Goal: Task Accomplishment & Management: Manage account settings

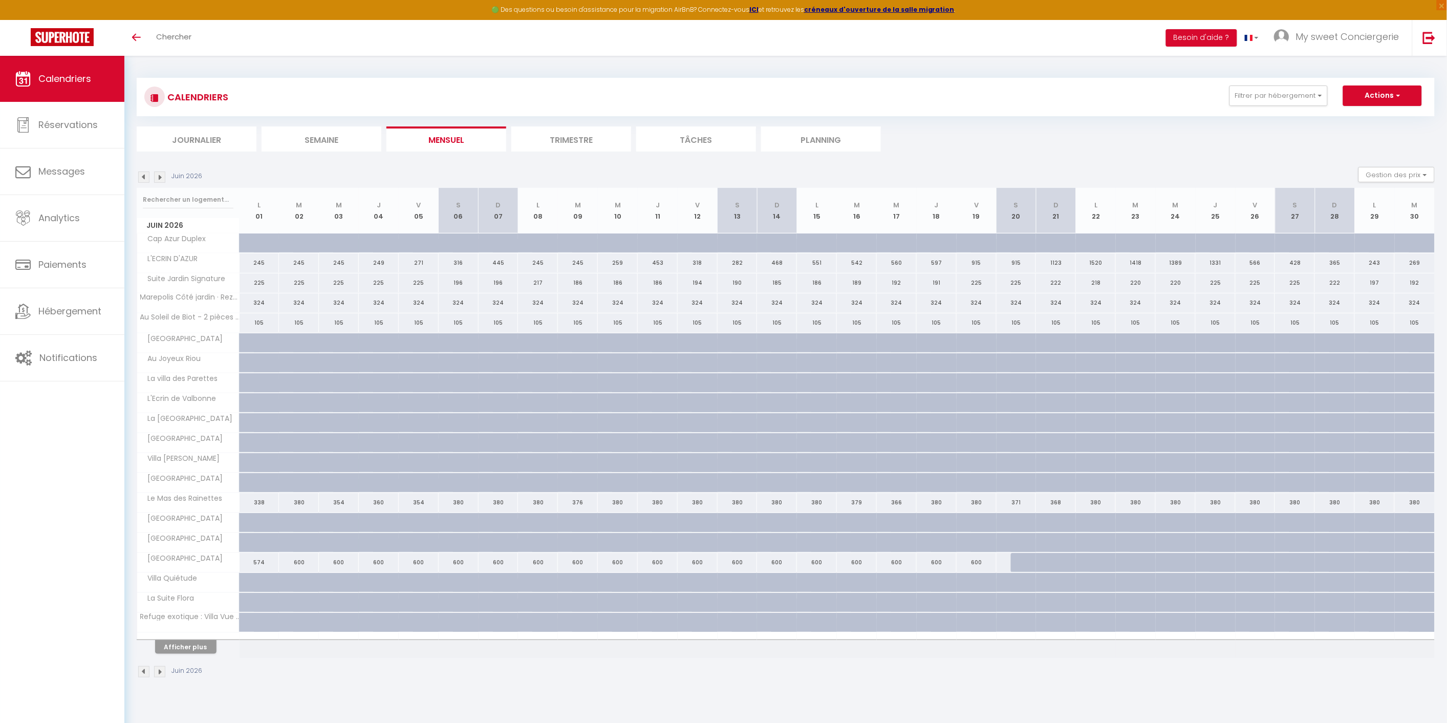
click at [324, 139] on li "Semaine" at bounding box center [322, 138] width 120 height 25
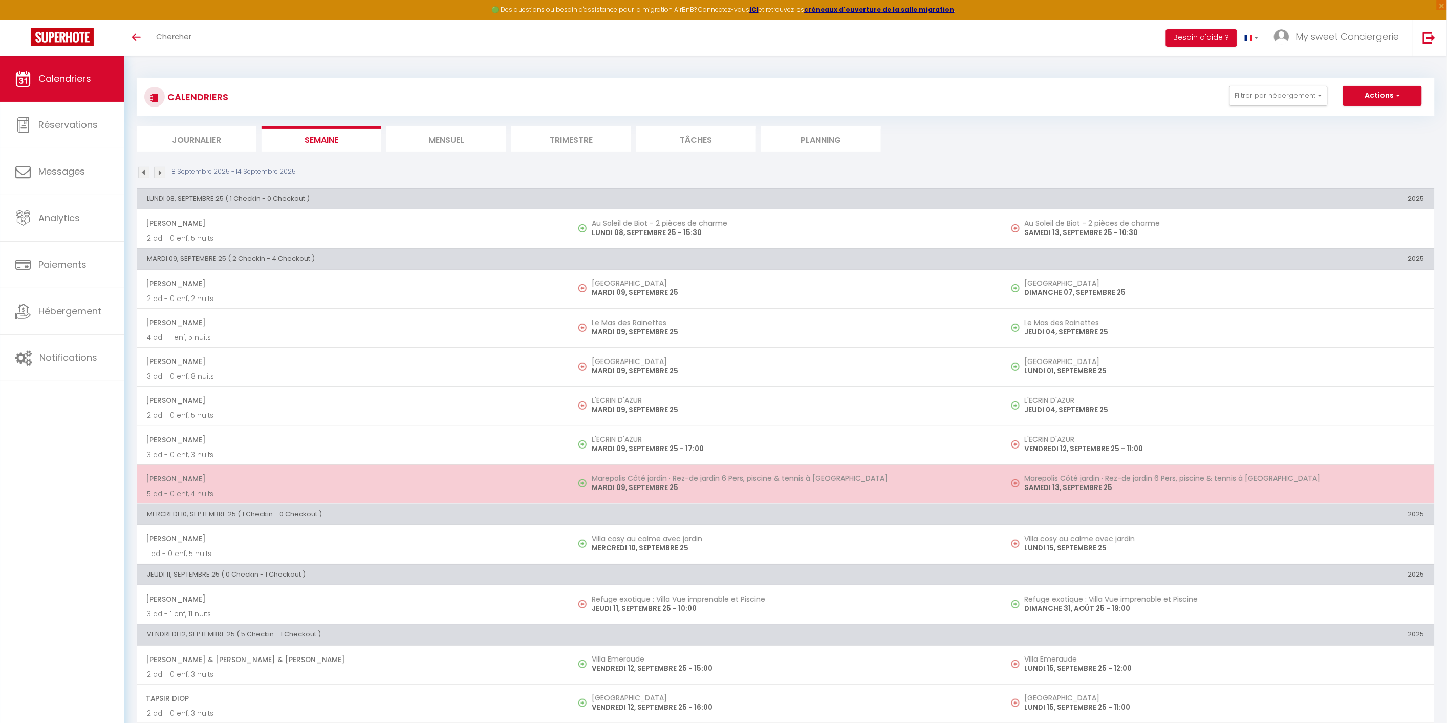
scroll to position [57, 0]
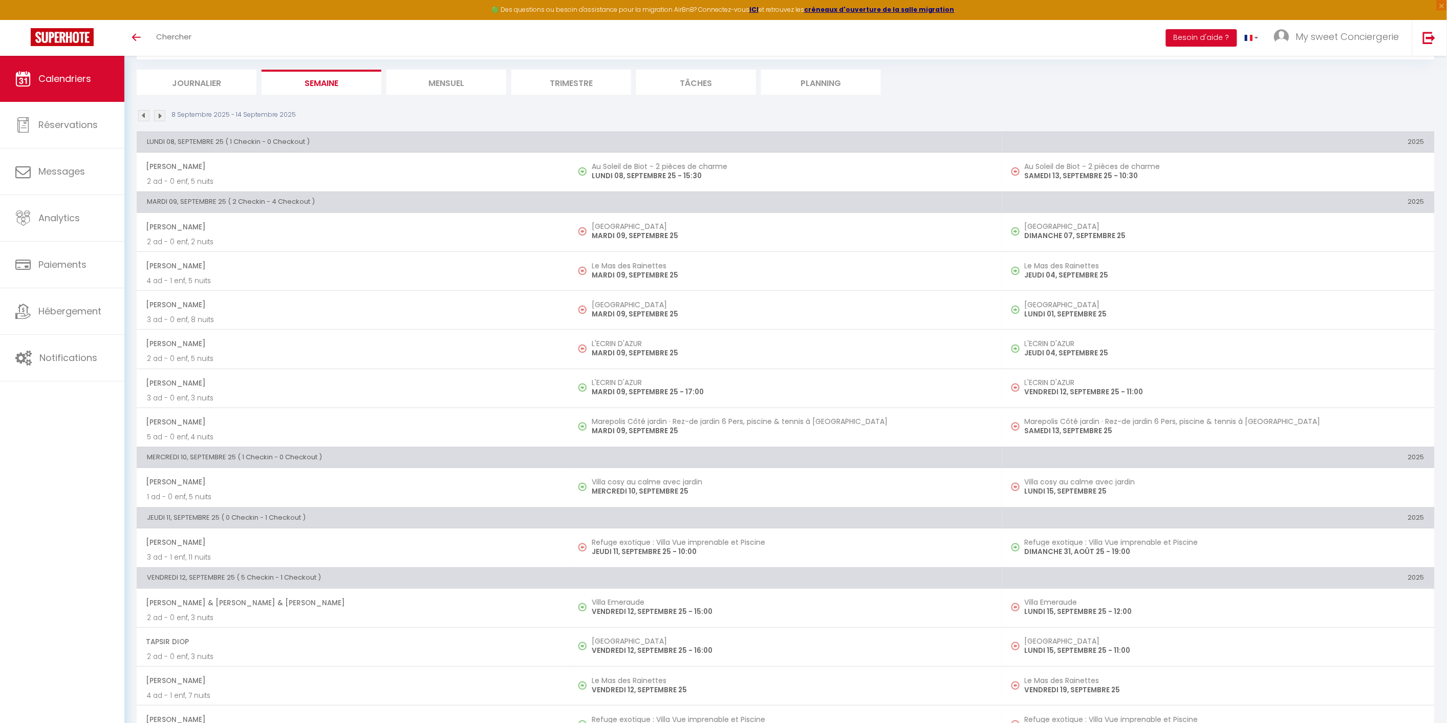
click at [54, 77] on span "Calendriers" at bounding box center [64, 78] width 53 height 13
click at [445, 81] on li "Mensuel" at bounding box center [446, 82] width 120 height 25
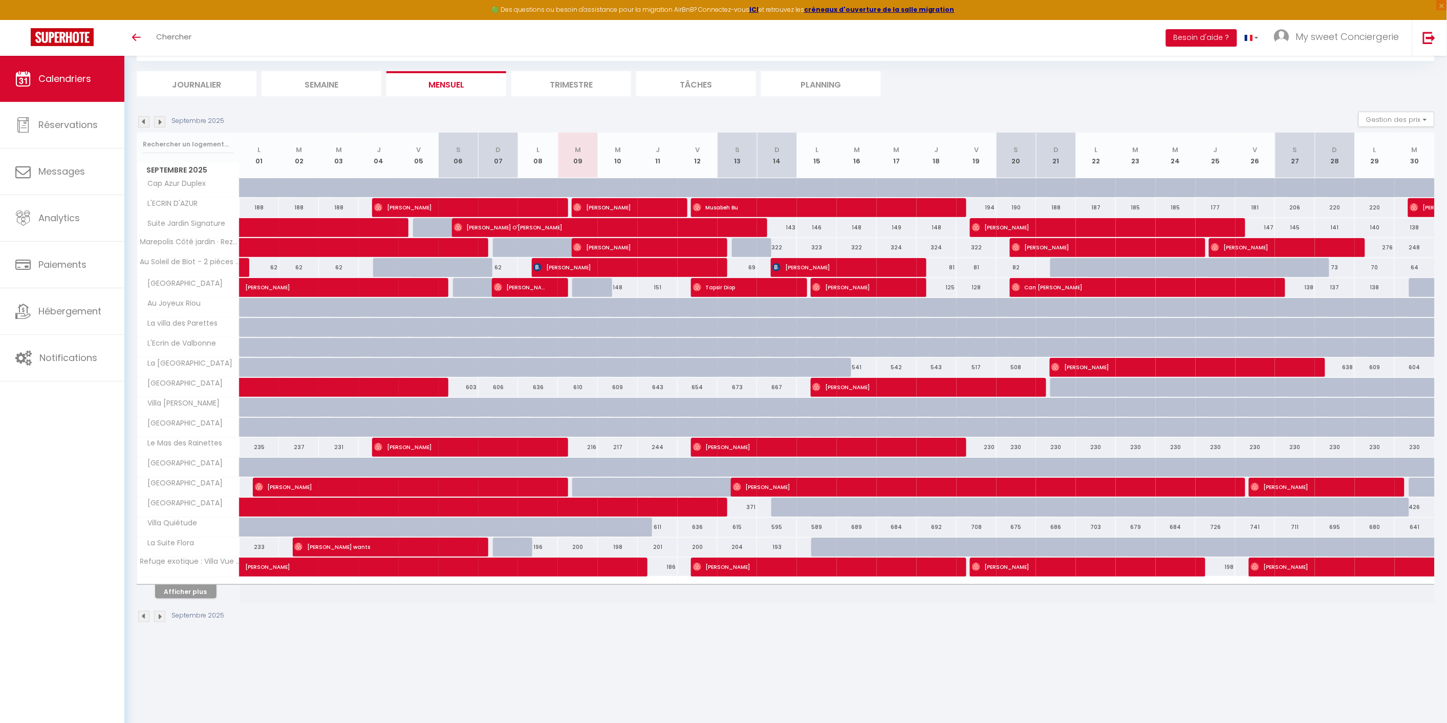
click at [157, 123] on img at bounding box center [159, 121] width 11 height 11
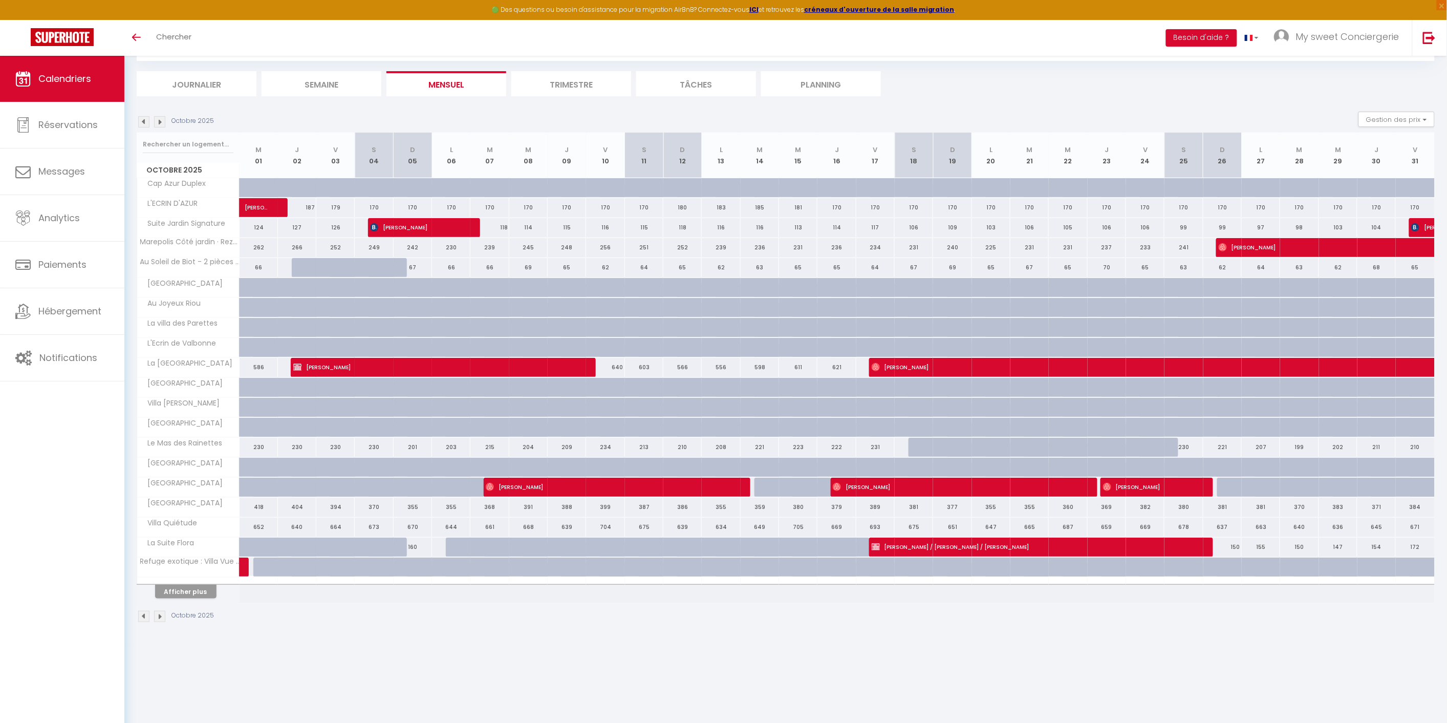
click at [377, 247] on div "249" at bounding box center [374, 247] width 38 height 19
select select "1"
type input "[DATE]"
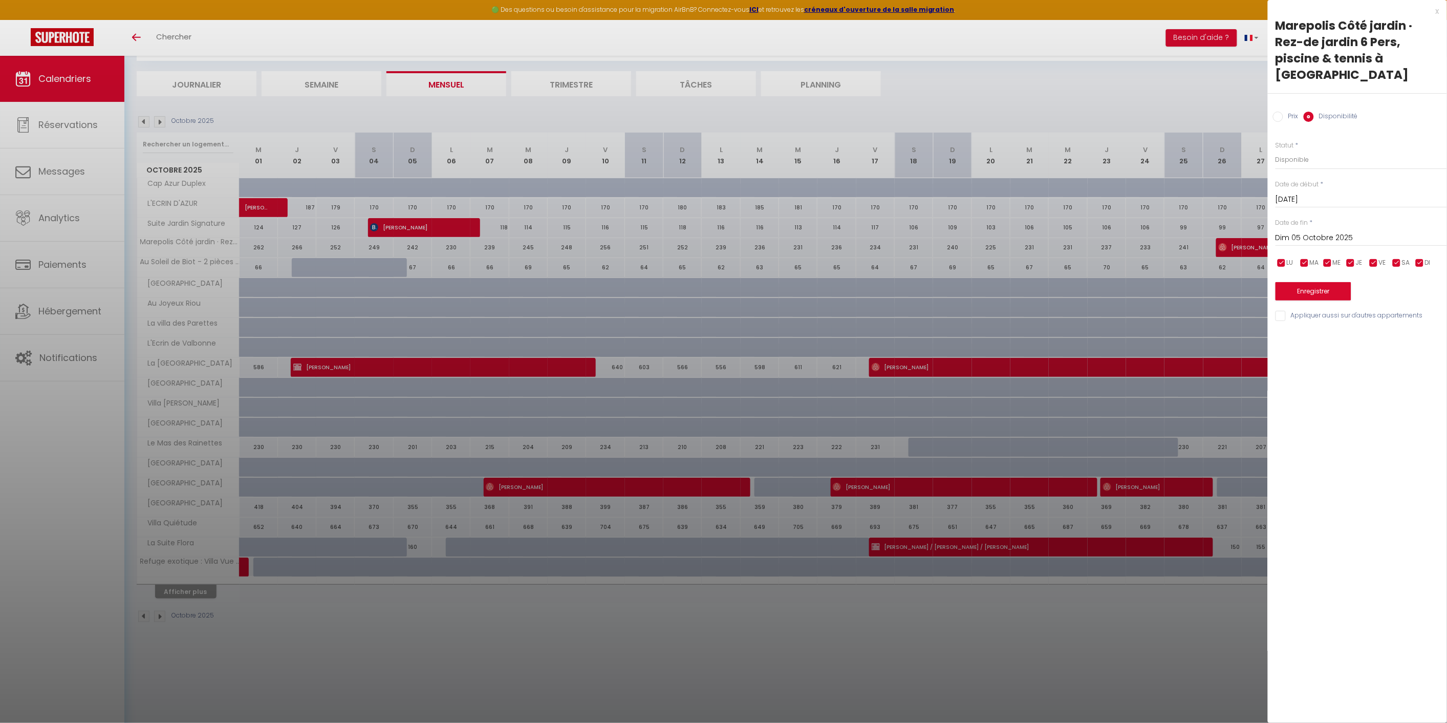
click at [1369, 231] on input "Dim 05 Octobre 2025" at bounding box center [1360, 237] width 171 height 13
click at [1399, 327] on span "17" at bounding box center [1396, 337] width 22 height 20
type input "Ven 17 Octobre 2025"
drag, startPoint x: 1307, startPoint y: 149, endPoint x: 1300, endPoint y: 149, distance: 6.7
click at [1307, 150] on select "Disponible Indisponible" at bounding box center [1360, 159] width 171 height 19
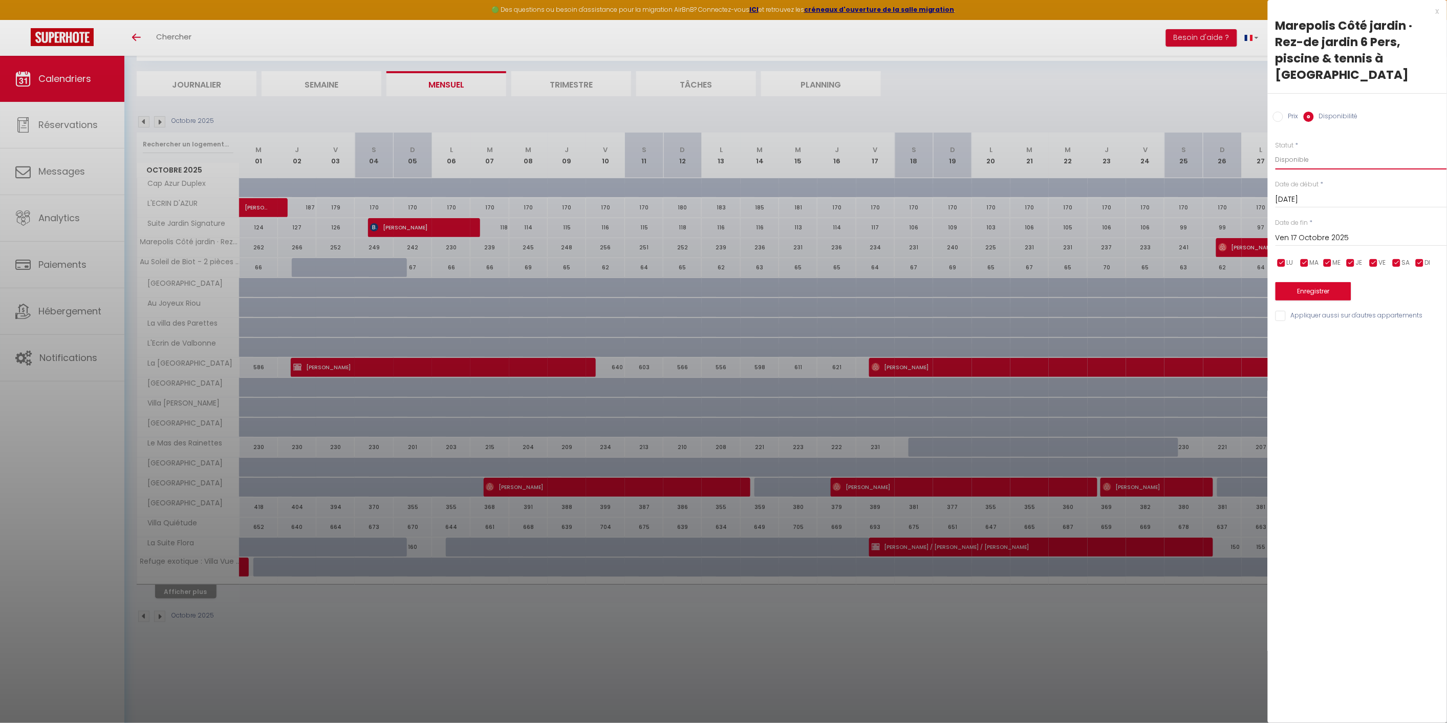
select select "0"
click at [1275, 150] on select "Disponible Indisponible" at bounding box center [1360, 159] width 171 height 19
click at [1311, 282] on button "Enregistrer" at bounding box center [1313, 291] width 76 height 18
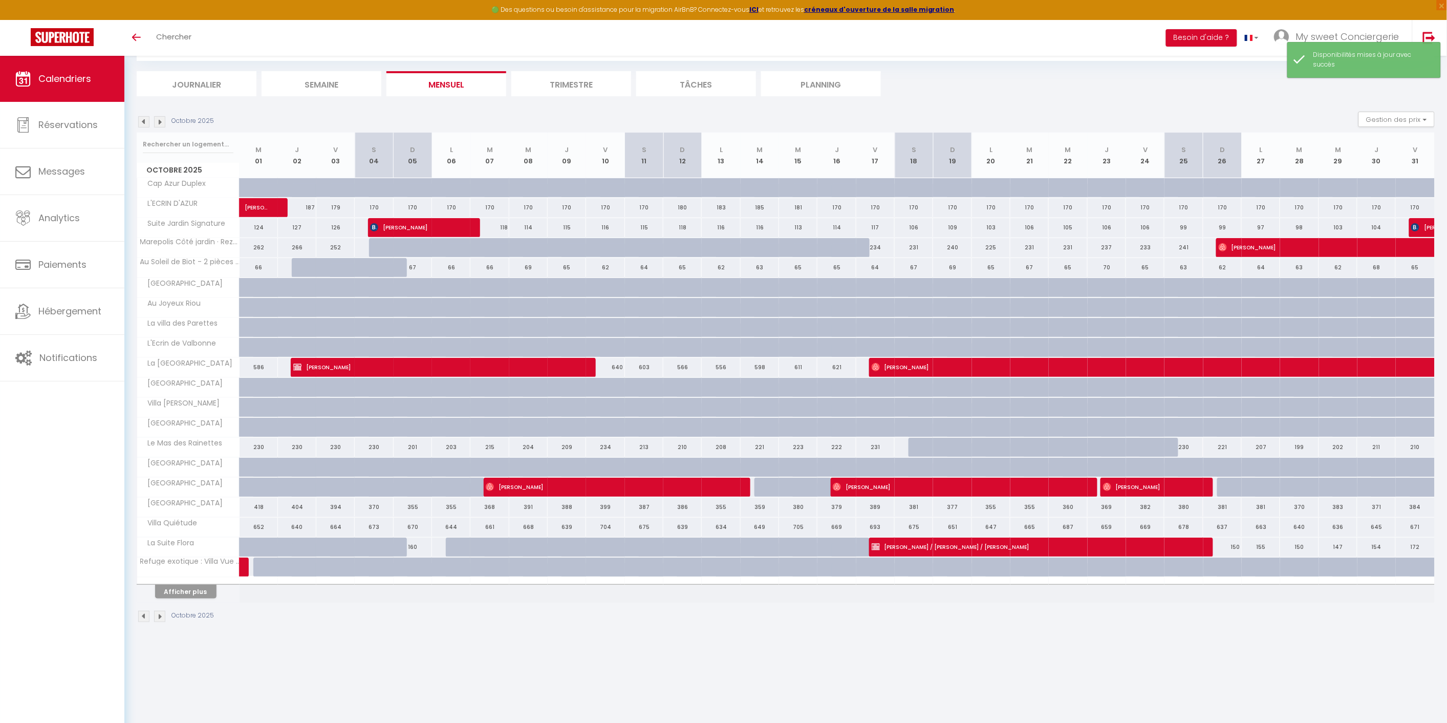
click at [160, 121] on img at bounding box center [159, 121] width 11 height 11
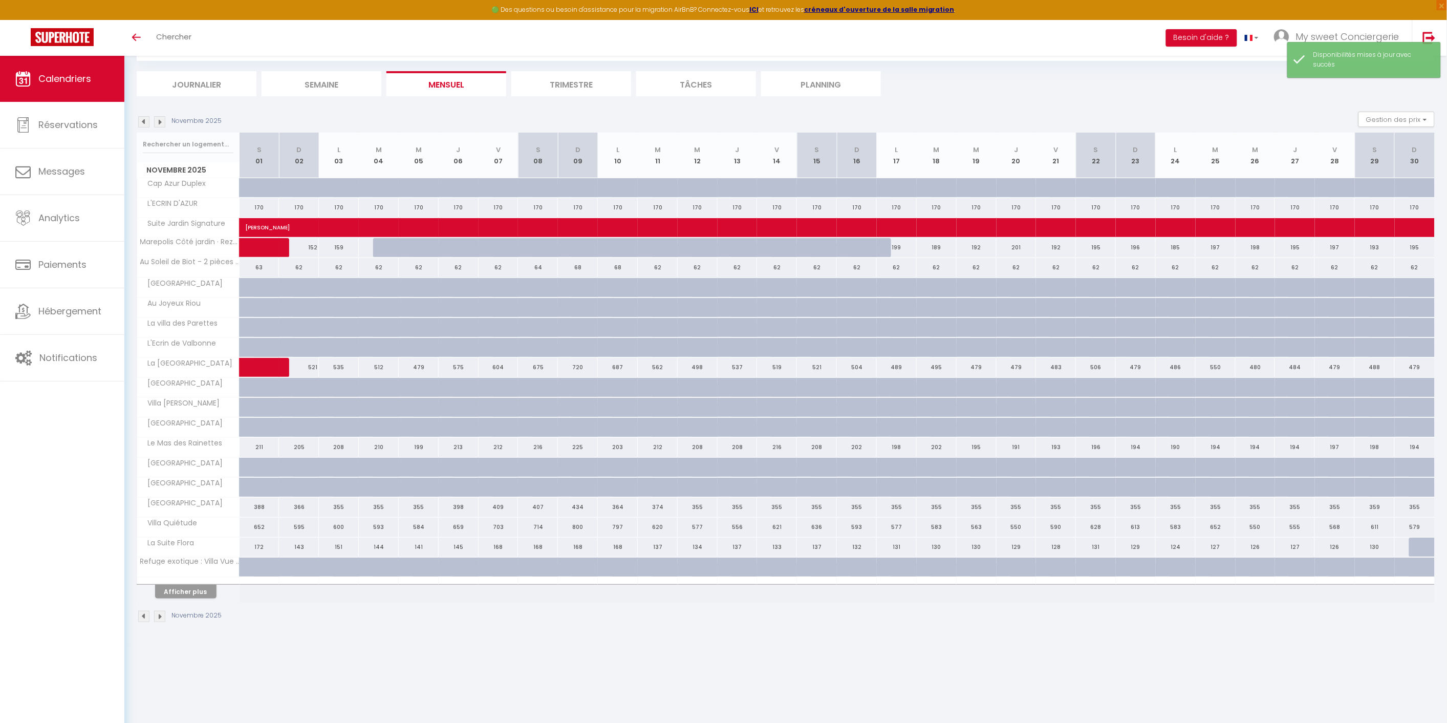
click at [388, 248] on div at bounding box center [393, 247] width 40 height 19
select select "1"
type input "[DATE]"
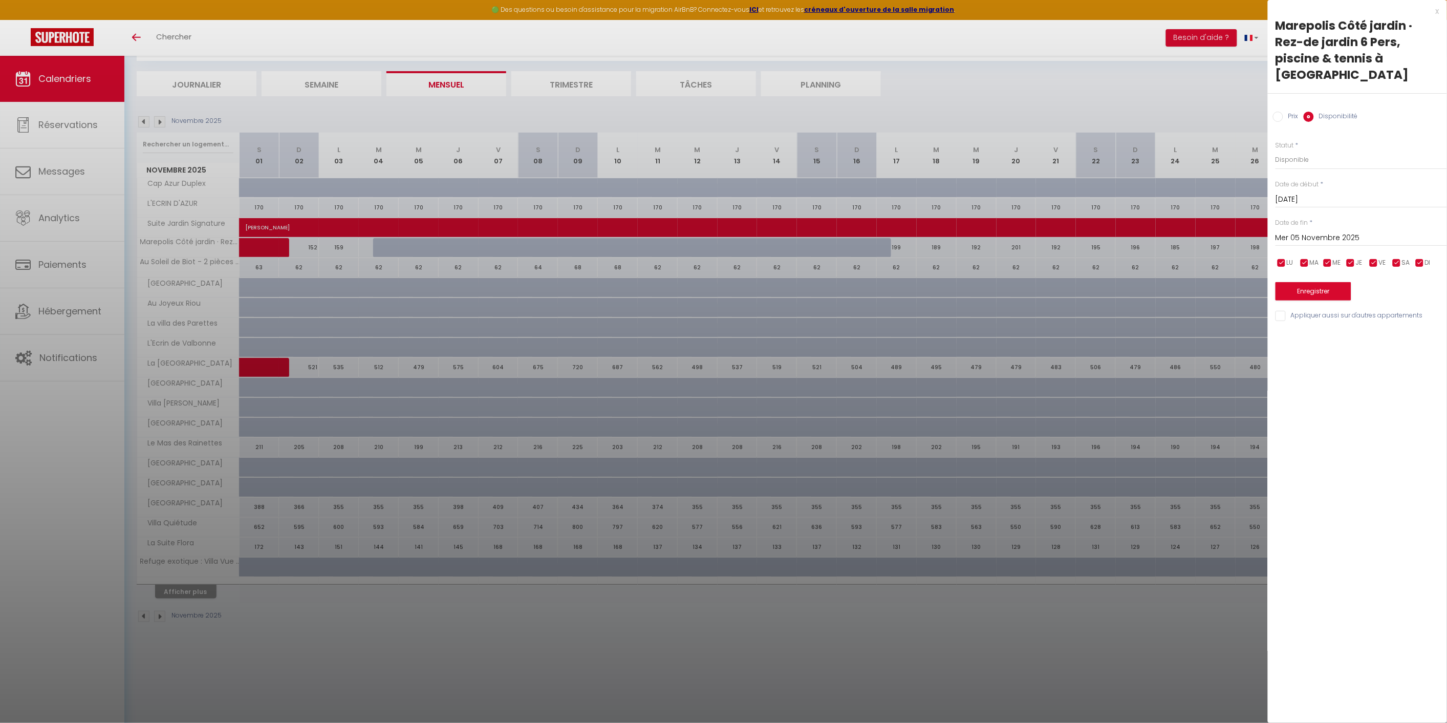
click at [1375, 231] on input "Mer 05 Novembre 2025" at bounding box center [1360, 237] width 171 height 13
click at [1333, 347] on span "18" at bounding box center [1330, 357] width 22 height 20
type input "[DATE]"
click at [1292, 282] on button "Enregistrer" at bounding box center [1313, 291] width 76 height 18
